Goal: Use online tool/utility: Utilize a website feature to perform a specific function

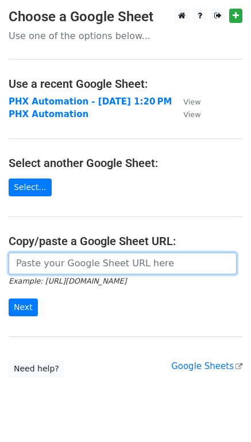
click at [60, 261] on input "url" at bounding box center [123, 264] width 228 height 22
paste input "[URL][DOMAIN_NAME]"
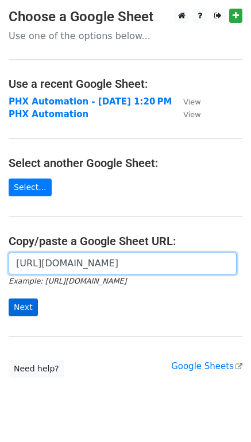
type input "[URL][DOMAIN_NAME]"
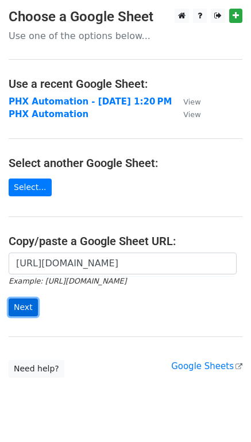
click at [30, 304] on input "Next" at bounding box center [23, 307] width 29 height 18
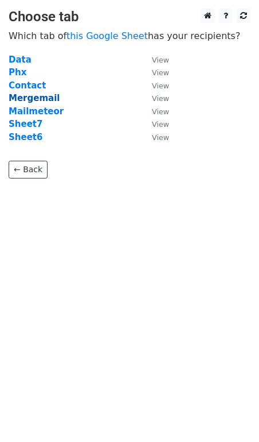
click at [32, 100] on strong "Mergemail" at bounding box center [34, 98] width 51 height 10
